Goal: Task Accomplishment & Management: Use online tool/utility

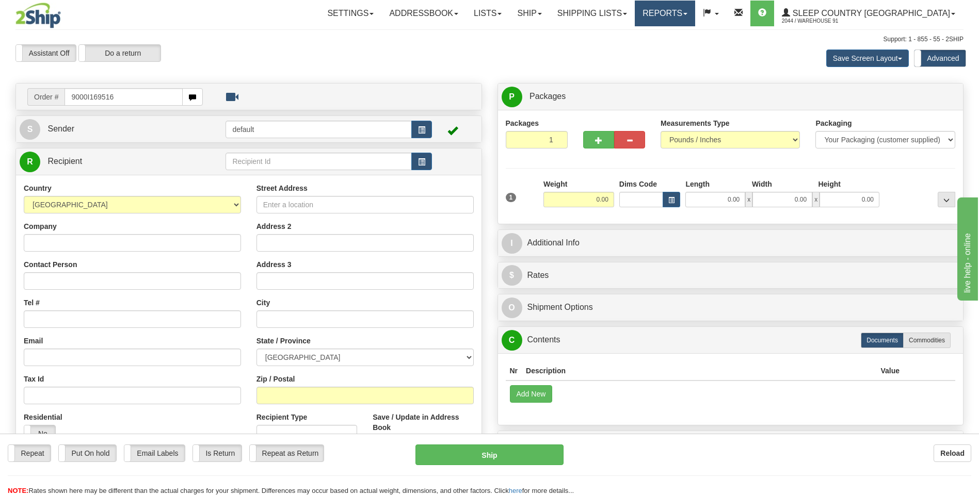
type input "9000I169516"
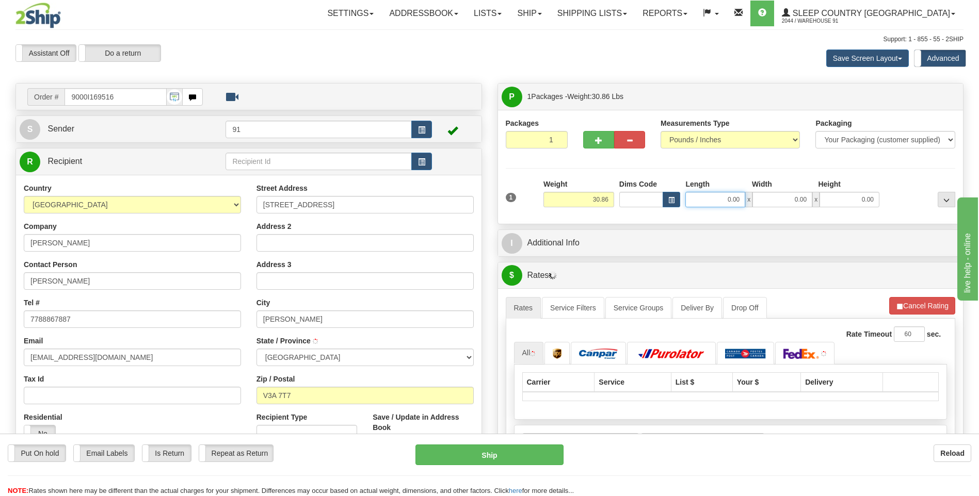
click at [721, 201] on input "0.00" at bounding box center [715, 199] width 60 height 15
type input "24.00"
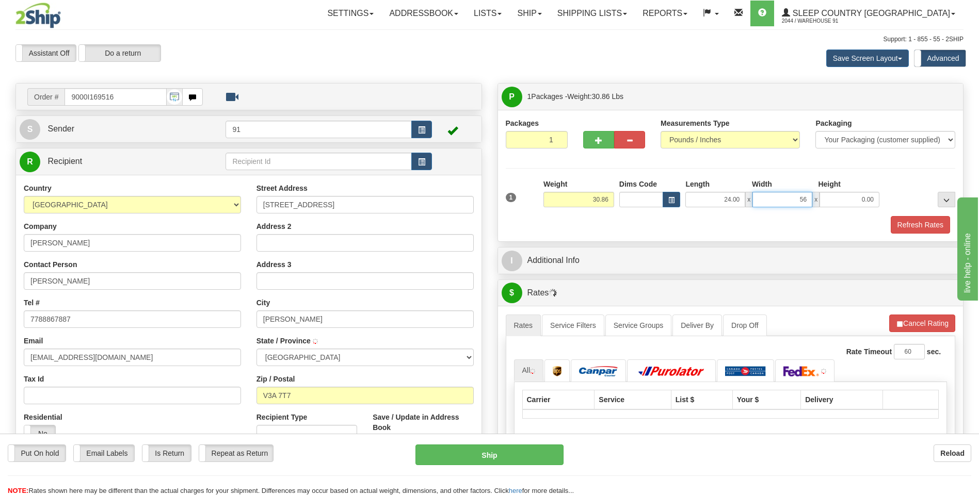
type input "56.00"
type input "4.00"
click at [938, 226] on button "Refresh Rates" at bounding box center [919, 225] width 59 height 18
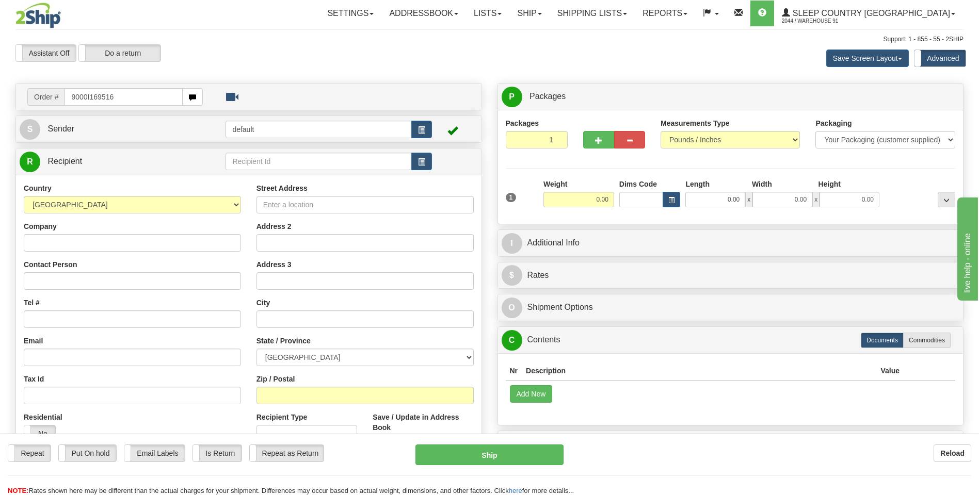
type input "9000I169516"
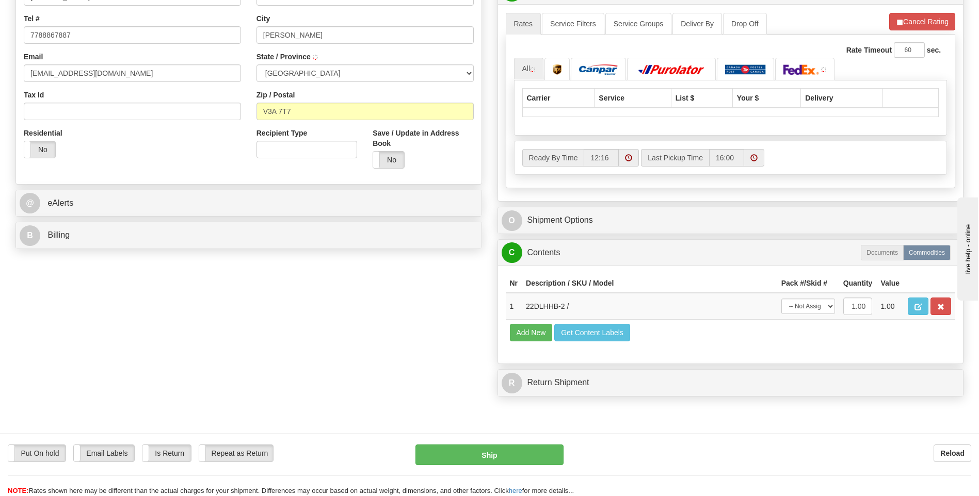
scroll to position [206, 0]
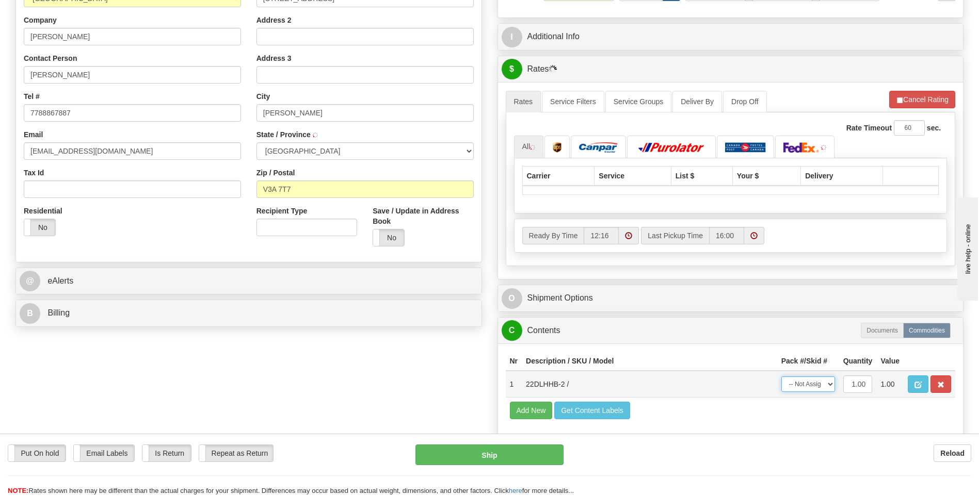
click at [794, 382] on select "-- Not Assigned -- Package 1" at bounding box center [808, 384] width 54 height 15
select select "0"
click at [781, 377] on select "-- Not Assigned -- Package 1" at bounding box center [808, 384] width 54 height 15
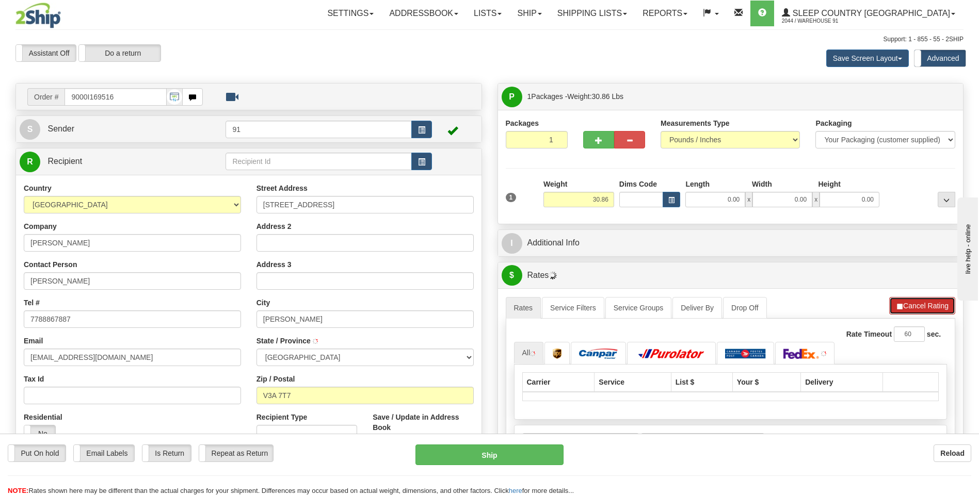
click at [937, 309] on button "Cancel Rating" at bounding box center [922, 306] width 66 height 18
click at [925, 303] on button "Refresh Rates" at bounding box center [921, 306] width 67 height 18
click at [723, 200] on input "0.00" at bounding box center [715, 199] width 60 height 15
type input "24.00"
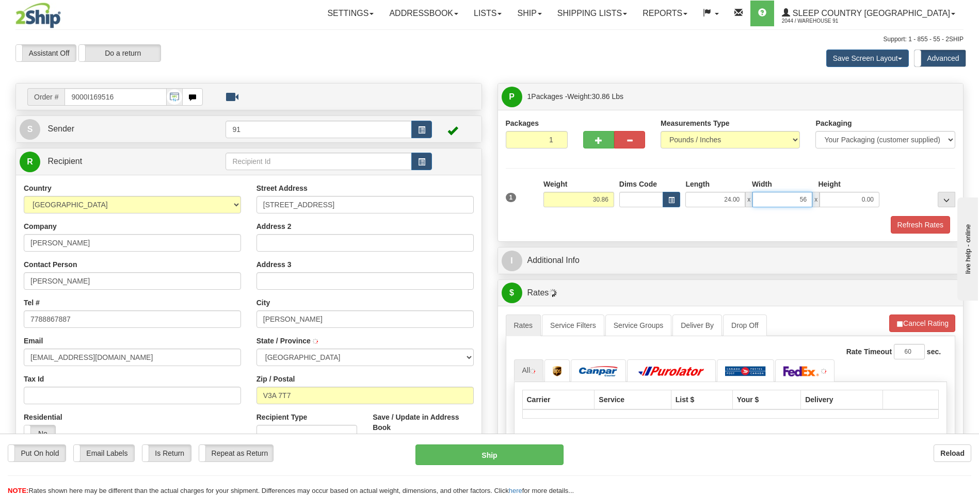
type input "56.00"
type input "4.00"
click at [917, 226] on button "Refresh Rates" at bounding box center [919, 225] width 59 height 18
